Goal: Book appointment/travel/reservation

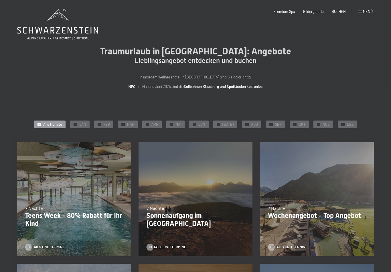
click at [82, 125] on span "JAN" at bounding box center [82, 124] width 7 height 5
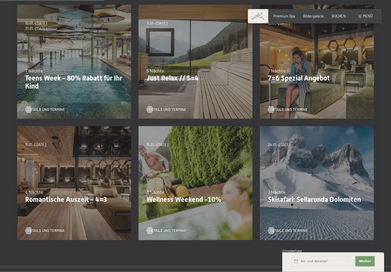
scroll to position [165, 0]
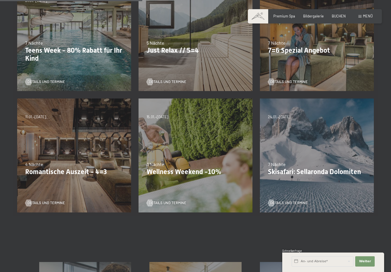
click at [107, 165] on div "4 Nächte" at bounding box center [74, 164] width 98 height 6
click at [107, 161] on div "4 Nächte" at bounding box center [74, 164] width 98 height 6
click at [63, 201] on span "Details und Termine" at bounding box center [45, 202] width 37 height 5
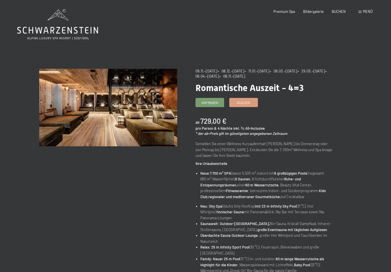
click at [215, 102] on span "Anfragen" at bounding box center [209, 102] width 17 height 5
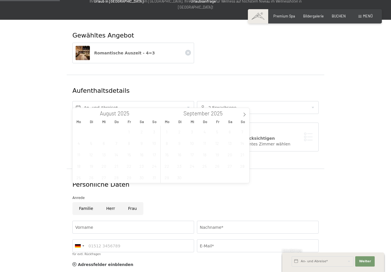
click at [244, 114] on icon at bounding box center [244, 114] width 4 height 4
click at [242, 114] on span at bounding box center [244, 113] width 10 height 10
click at [244, 111] on span at bounding box center [244, 113] width 10 height 10
click at [244, 112] on span at bounding box center [244, 113] width 10 height 10
type input "2026"
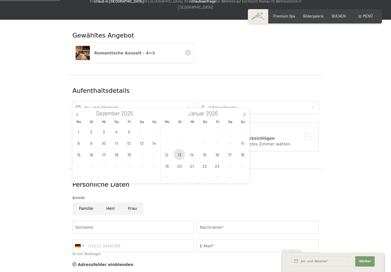
click at [180, 156] on span "13" at bounding box center [179, 154] width 11 height 11
type input "Di. 13.01.2026"
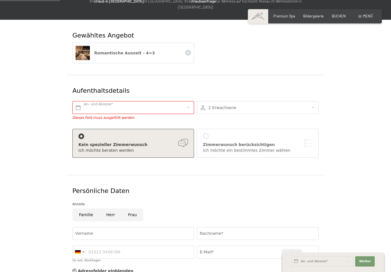
click at [288, 101] on div at bounding box center [258, 107] width 122 height 13
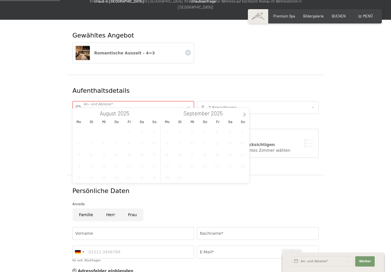
click at [244, 114] on icon at bounding box center [244, 114] width 4 height 4
click at [244, 113] on icon at bounding box center [244, 115] width 2 height 4
click at [241, 113] on span at bounding box center [244, 113] width 10 height 10
click at [243, 111] on span at bounding box center [244, 113] width 10 height 10
type input "2026"
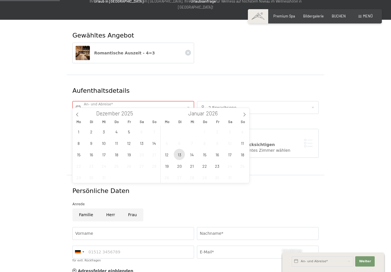
click at [179, 153] on span "13" at bounding box center [179, 154] width 11 height 11
click at [179, 155] on span "13" at bounding box center [179, 154] width 11 height 11
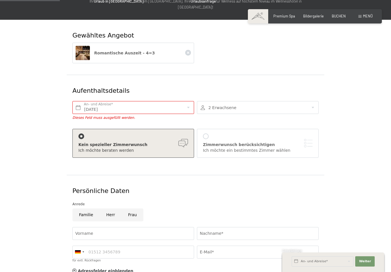
click at [258, 101] on div at bounding box center [258, 107] width 122 height 13
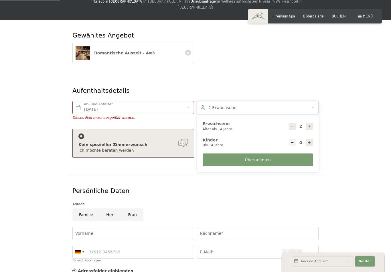
click at [294, 75] on div "Aufenthaltsdetails Di. 13.01.2026 An- und Abreise* Dieses Feld muss ausgefüllt …" at bounding box center [195, 125] width 257 height 100
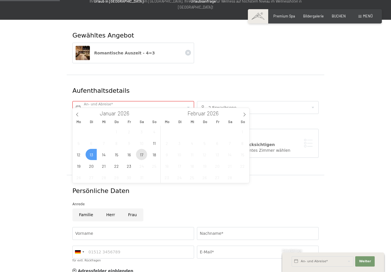
click at [140, 152] on span "17" at bounding box center [141, 154] width 11 height 11
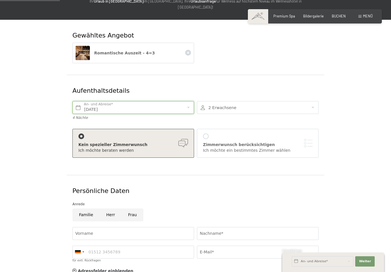
type input "Di. 13.01.2026 - Sa. 17.01.2026"
click at [310, 175] on div "Gewähltes Angebot Romantische Auszeit - 4=3" at bounding box center [195, 239] width 257 height 129
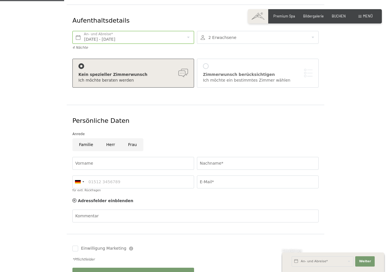
scroll to position [28, 0]
